Goal: Obtain resource: Obtain resource

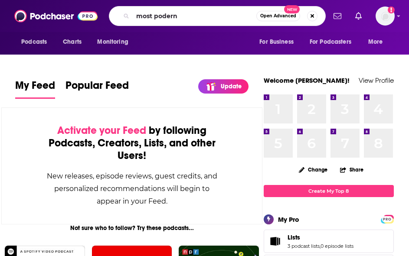
type input "most podern"
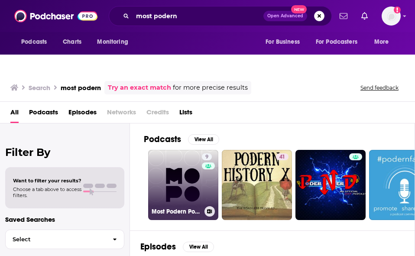
click at [170, 167] on link "9 Most Podern Podcast" at bounding box center [183, 185] width 70 height 70
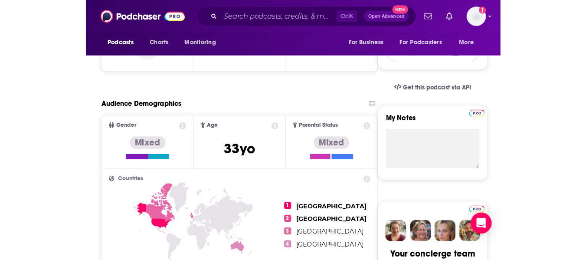
scroll to position [260, 0]
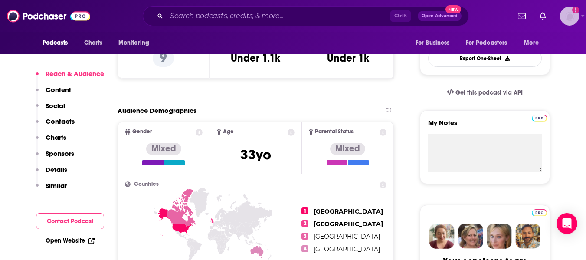
click at [408, 15] on img "Logged in as LTsub" at bounding box center [569, 16] width 19 height 19
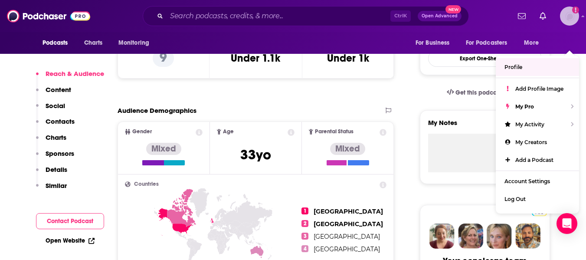
click at [408, 58] on link "Profile" at bounding box center [537, 67] width 83 height 18
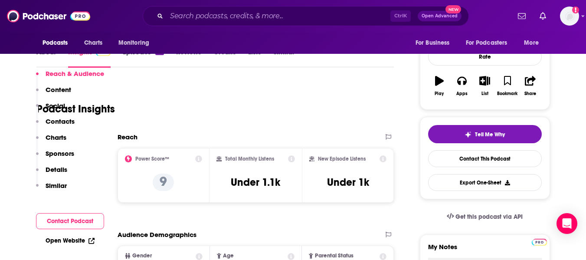
scroll to position [130, 0]
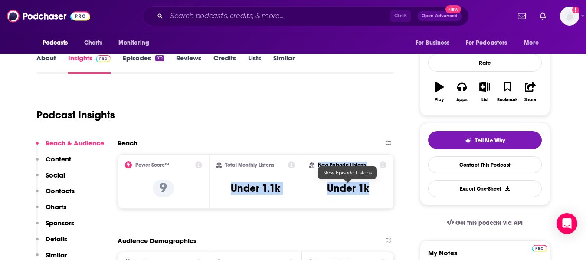
drag, startPoint x: 219, startPoint y: 169, endPoint x: 374, endPoint y: 176, distance: 154.5
click at [374, 176] on div "Power Score™ 9 Total Monthly Listens Under 1.1k New Episode Listens Under 1k" at bounding box center [255, 181] width 277 height 55
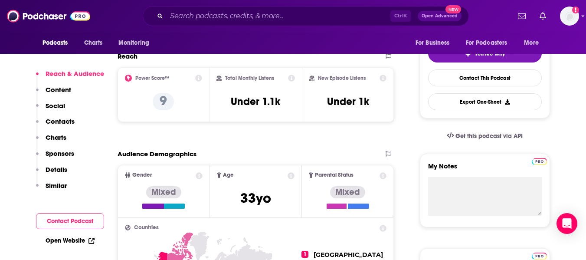
scroll to position [173, 0]
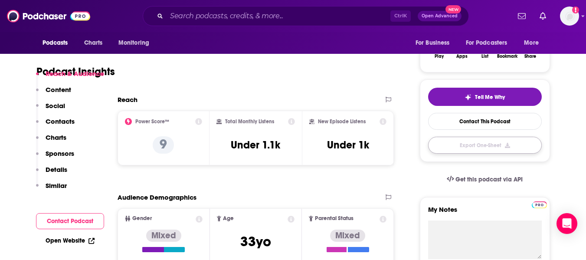
click at [408, 137] on button "Export One-Sheet" at bounding box center [485, 145] width 114 height 17
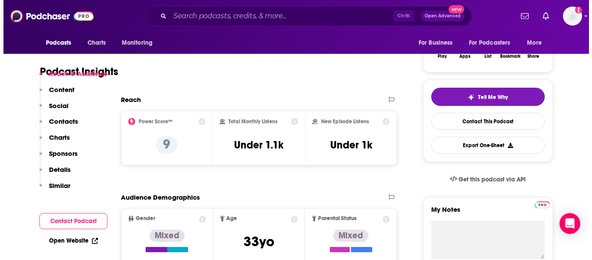
scroll to position [0, 0]
